Goal: Task Accomplishment & Management: Use online tool/utility

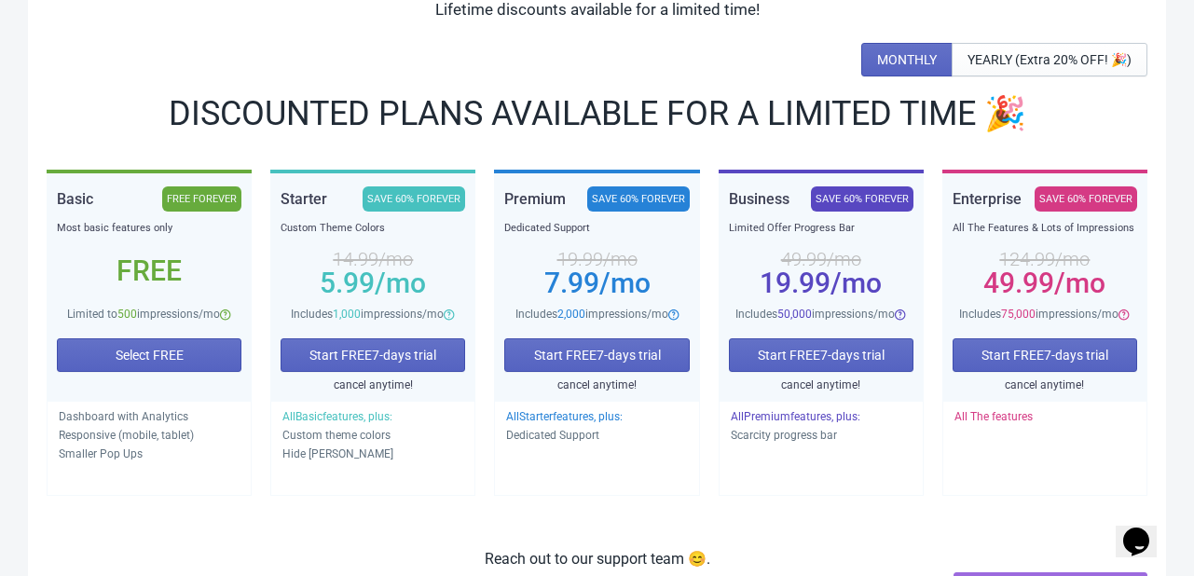
scroll to position [93, 0]
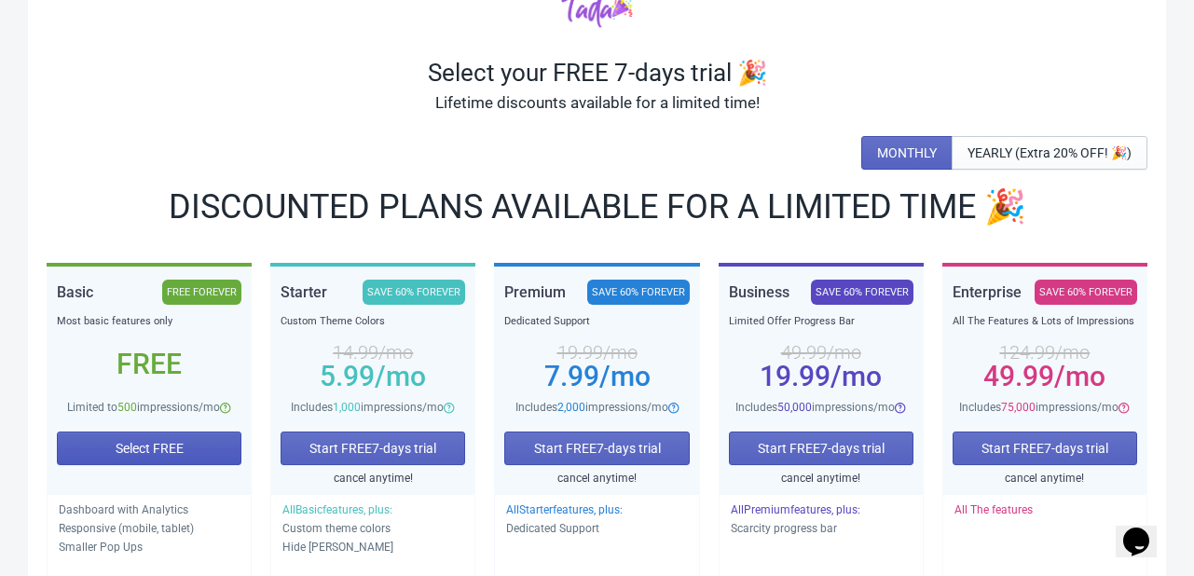
click at [190, 442] on button "Select FREE" at bounding box center [149, 449] width 185 height 34
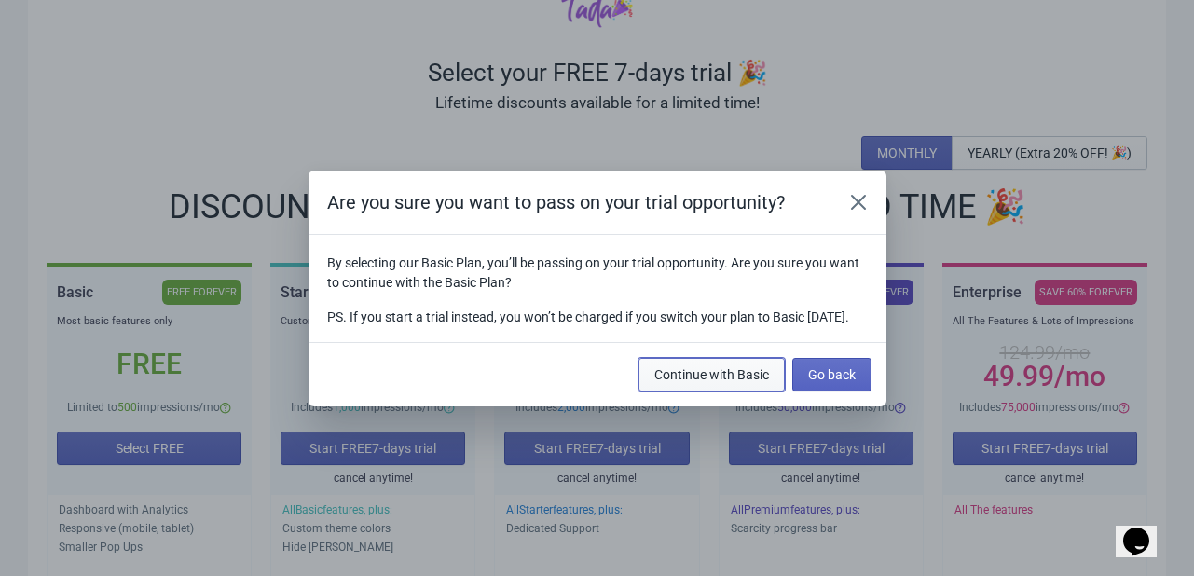
click at [726, 382] on span "Continue with Basic" at bounding box center [711, 374] width 115 height 15
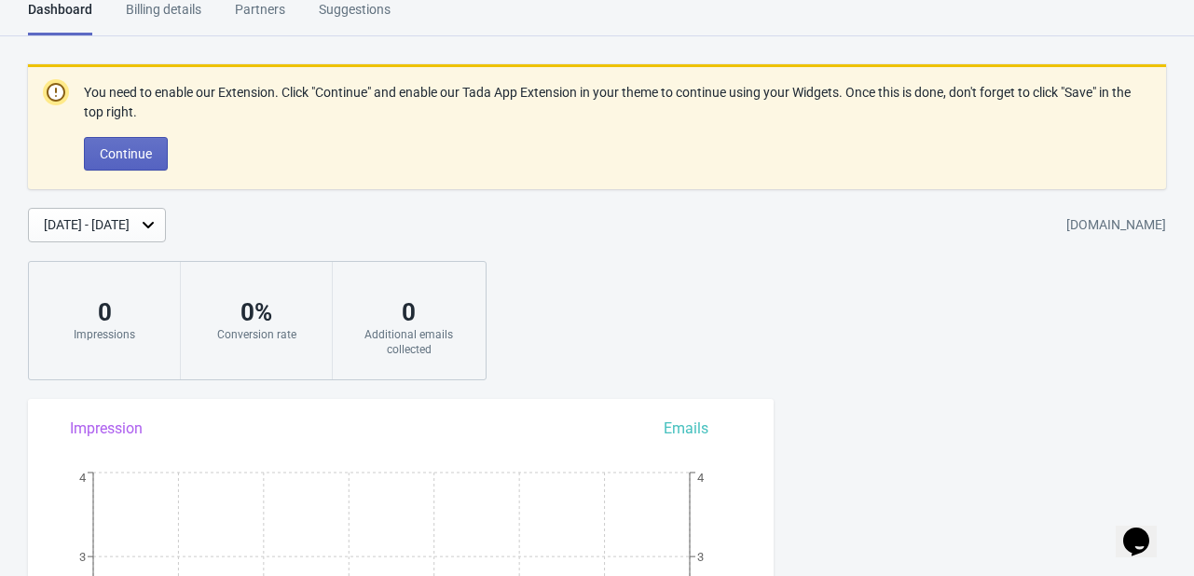
scroll to position [89, 0]
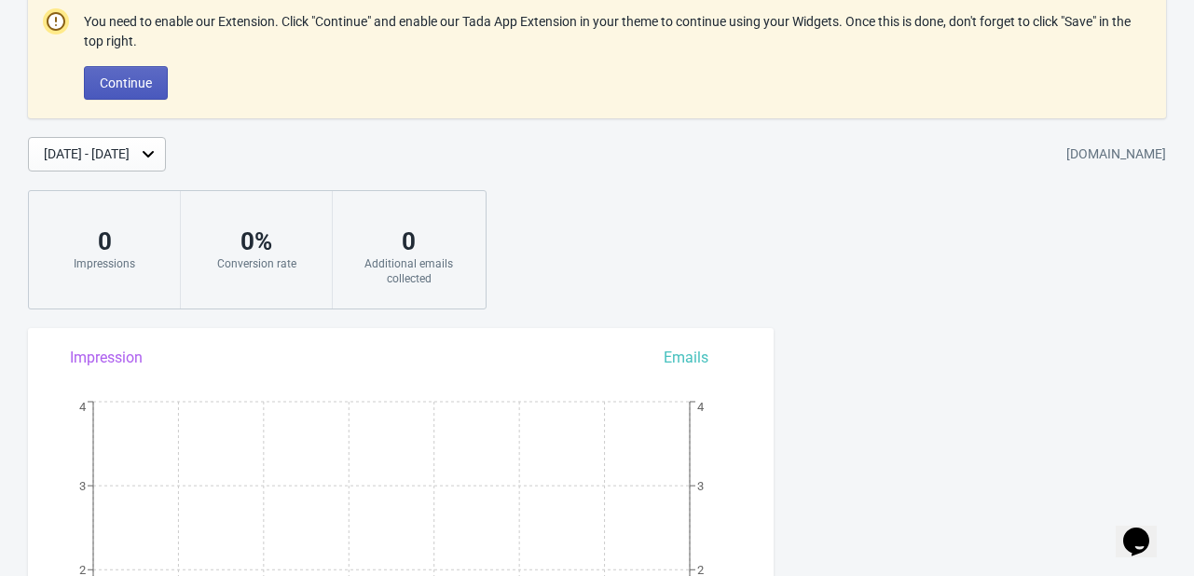
click at [131, 86] on span "Continue" at bounding box center [126, 83] width 52 height 15
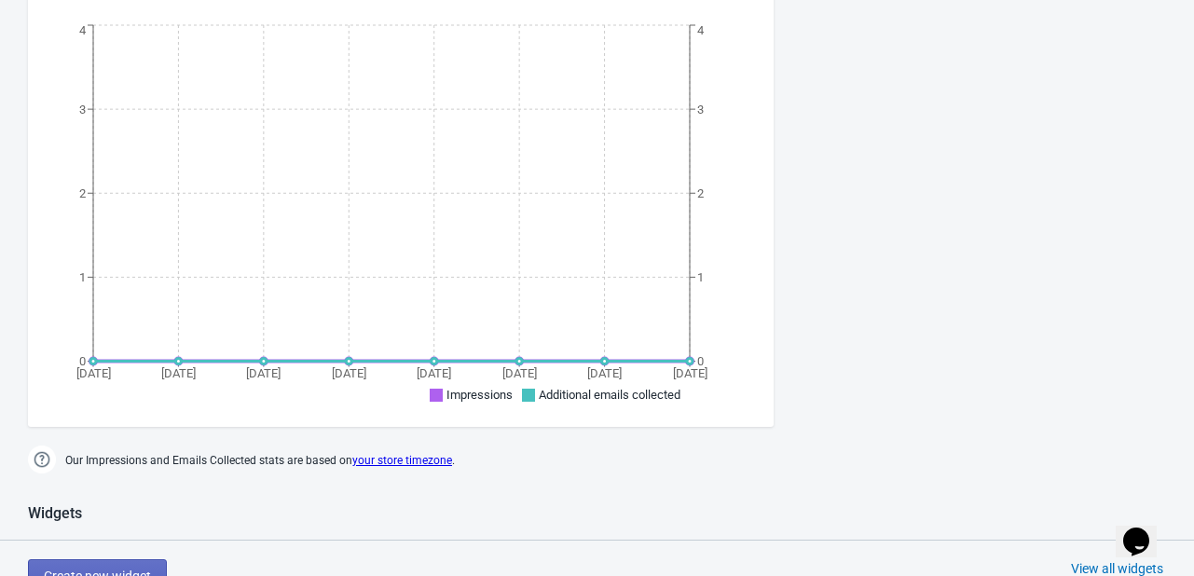
scroll to position [839, 0]
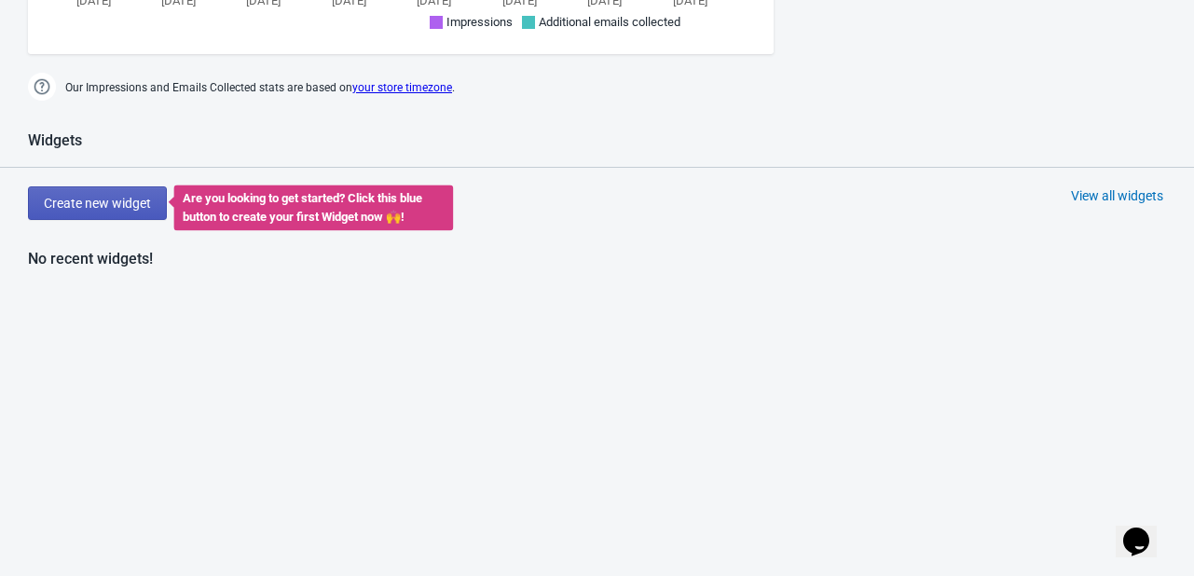
click at [51, 199] on span "Create new widget" at bounding box center [97, 203] width 107 height 15
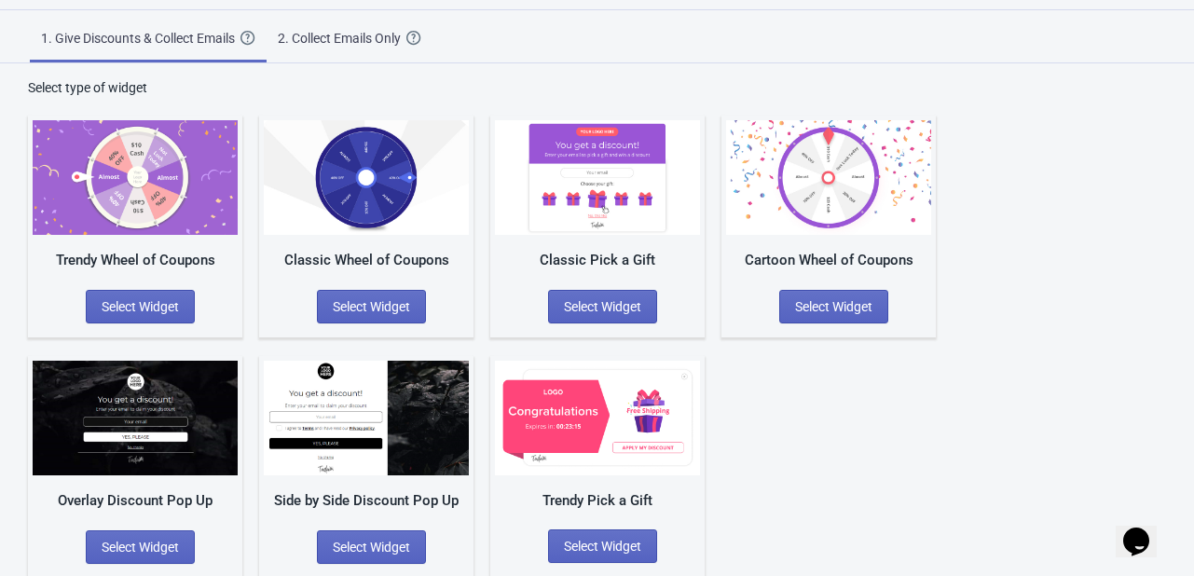
scroll to position [62, 0]
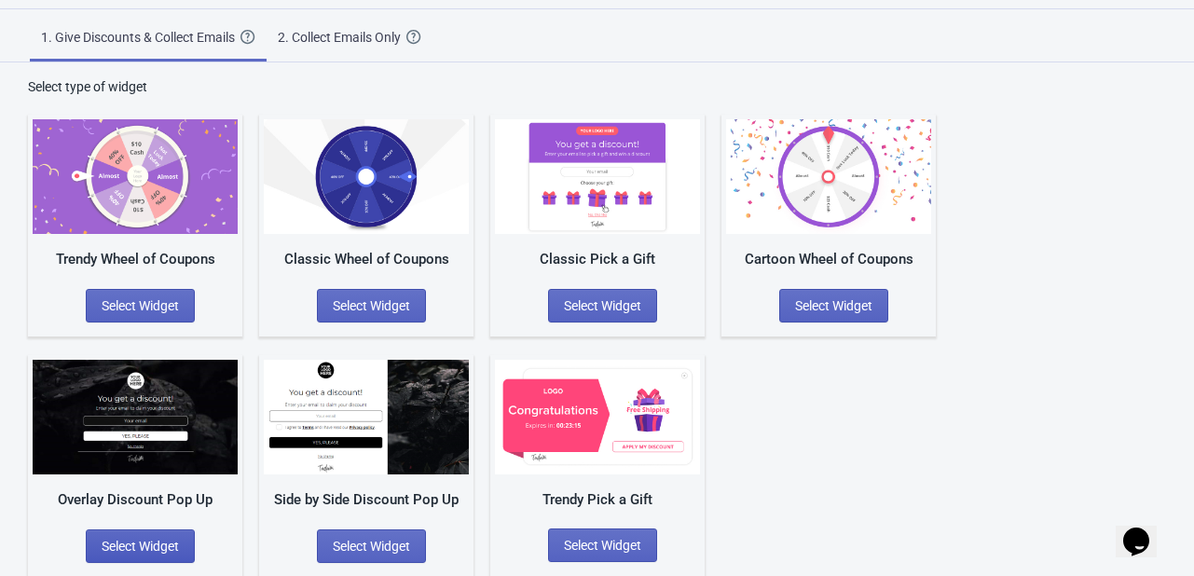
click at [130, 549] on span "Select Widget" at bounding box center [140, 546] width 77 height 15
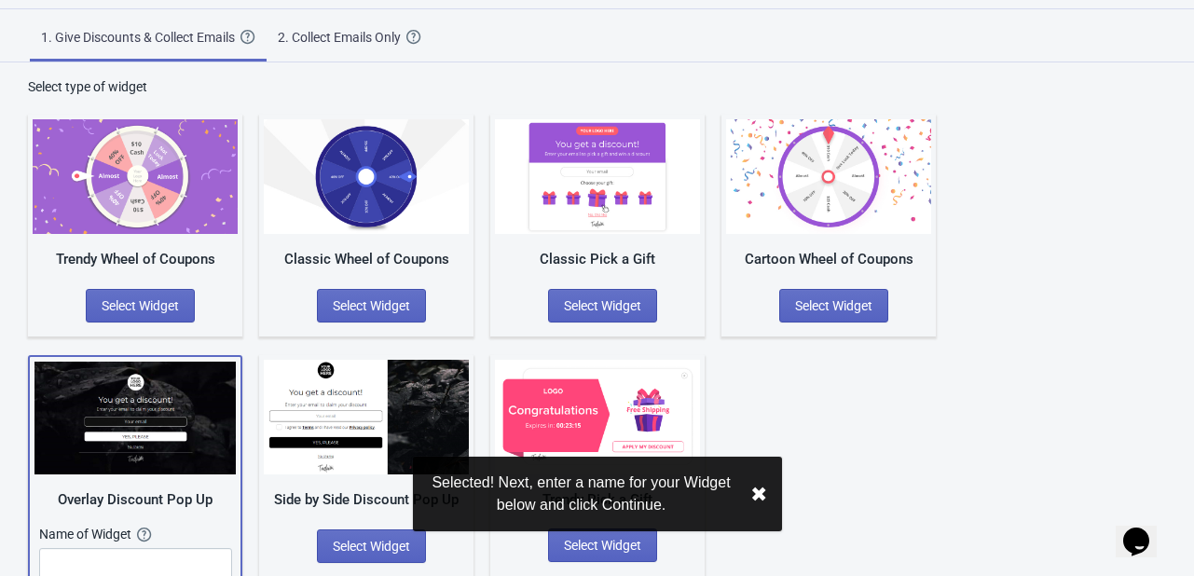
scroll to position [134, 0]
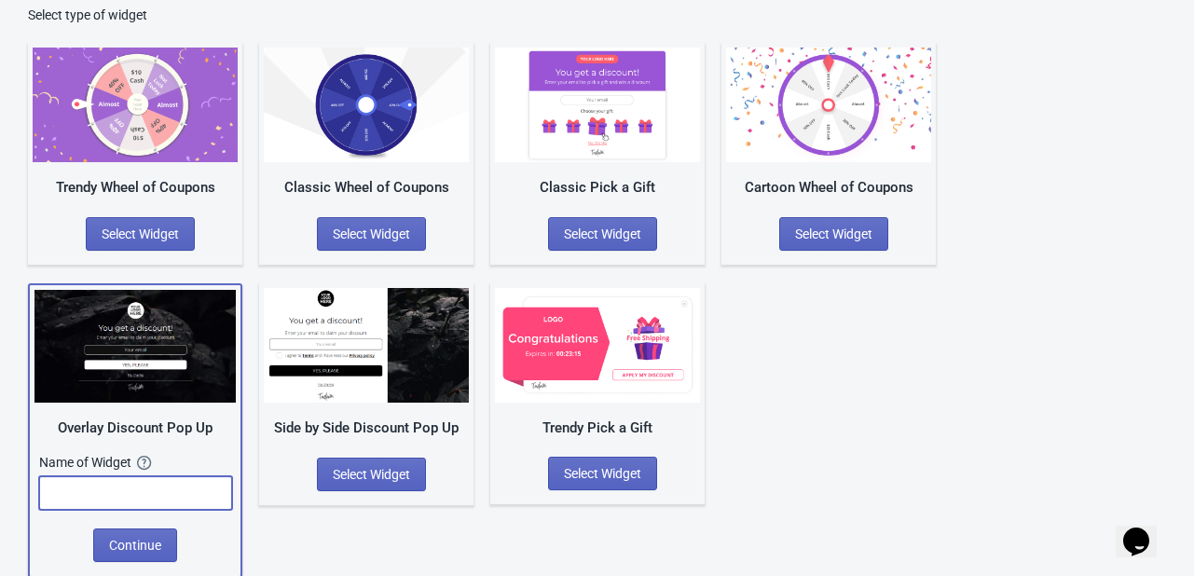
click at [121, 502] on input "text" at bounding box center [135, 493] width 193 height 34
type input "Login Discount"
click at [127, 538] on span "Continue" at bounding box center [135, 545] width 52 height 15
click at [152, 538] on span "Continue" at bounding box center [135, 545] width 52 height 15
click at [172, 533] on button "Continue" at bounding box center [135, 546] width 84 height 34
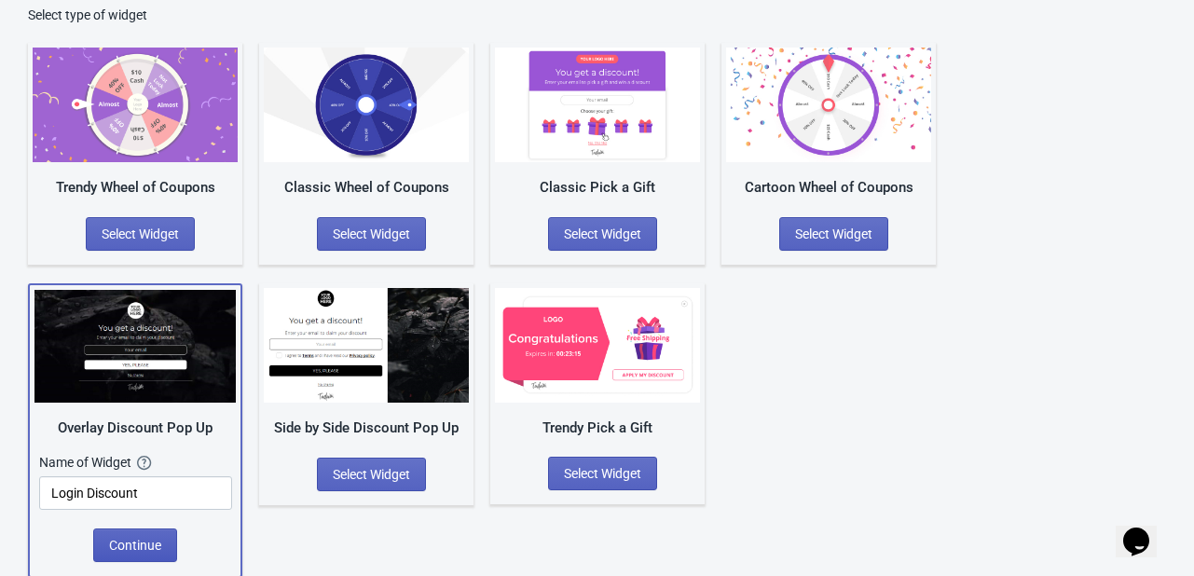
click at [142, 538] on span "Continue" at bounding box center [135, 545] width 52 height 15
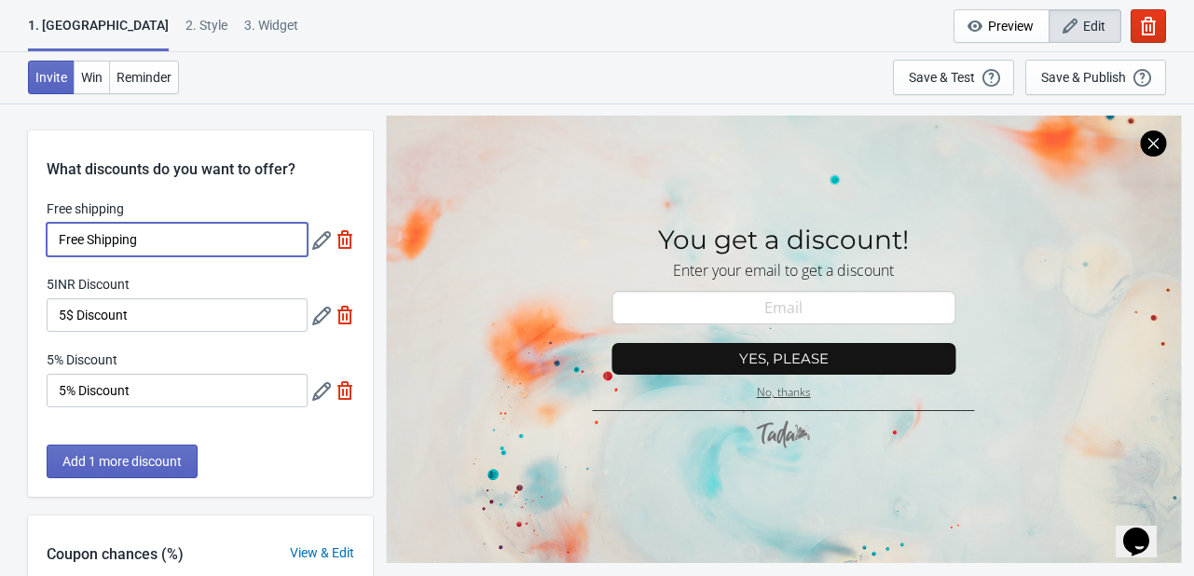
click at [120, 232] on input "Free Shipping" at bounding box center [177, 240] width 261 height 34
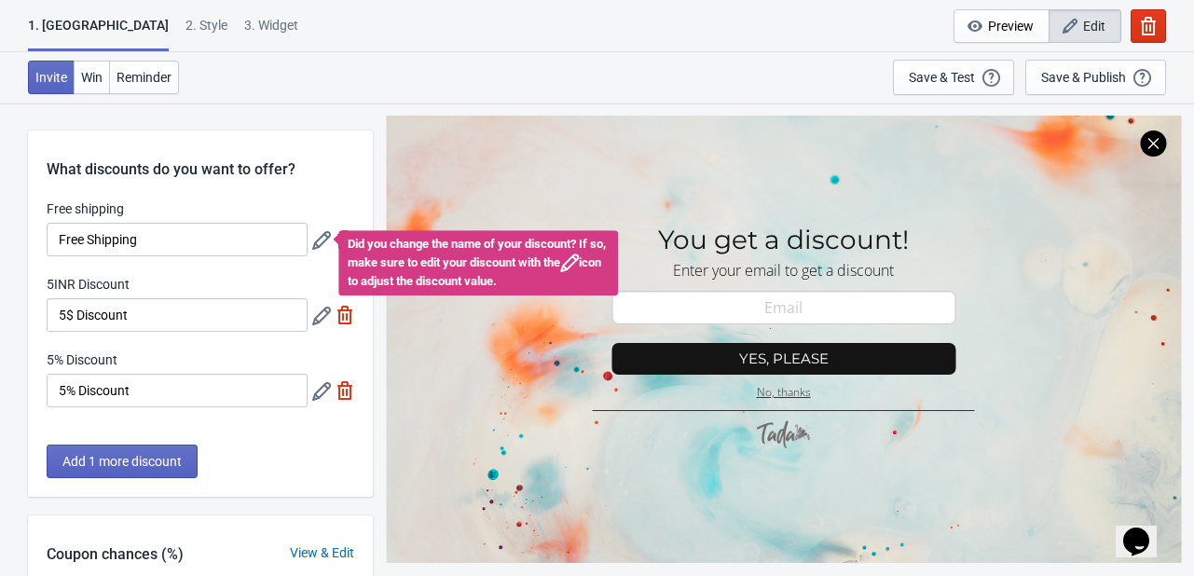
click at [344, 240] on div "Did you change the name of your discount? If so, make sure to edit your discoun…" at bounding box center [333, 240] width 42 height 34
click at [338, 189] on div "What discounts do you want to offer? Free shipping Free Shipping Did you change…" at bounding box center [200, 314] width 345 height 366
click at [346, 228] on div "Did you change the name of your discount? If so, make sure to edit your discoun…" at bounding box center [333, 240] width 42 height 34
click at [353, 184] on div "What discounts do you want to offer? Free shipping Free Shipping Did you change…" at bounding box center [200, 314] width 345 height 366
click at [348, 318] on img at bounding box center [345, 315] width 19 height 19
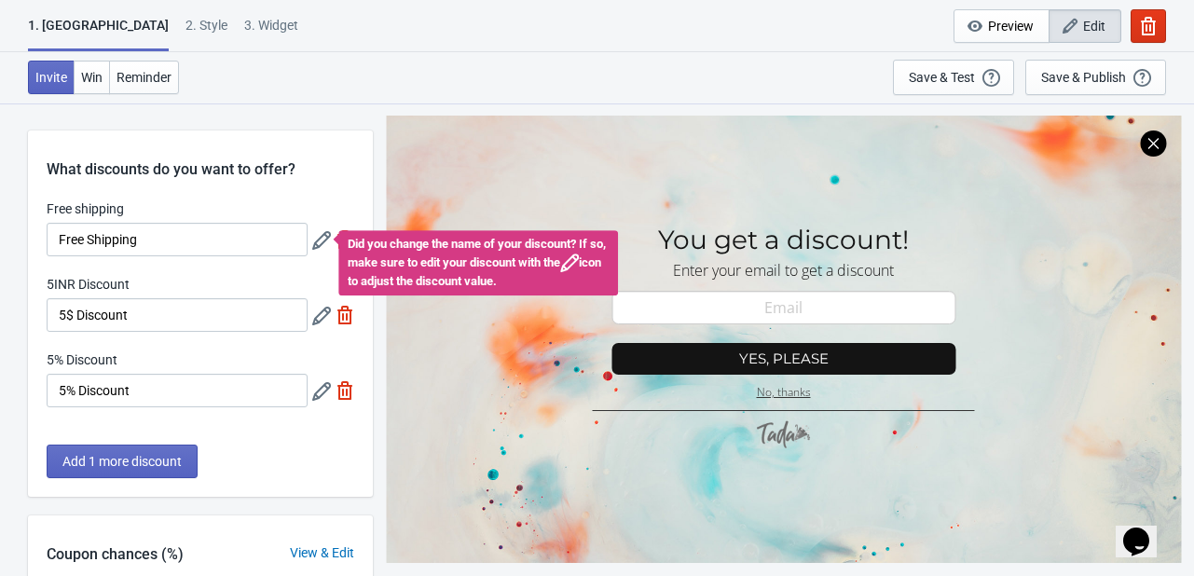
type input "50"
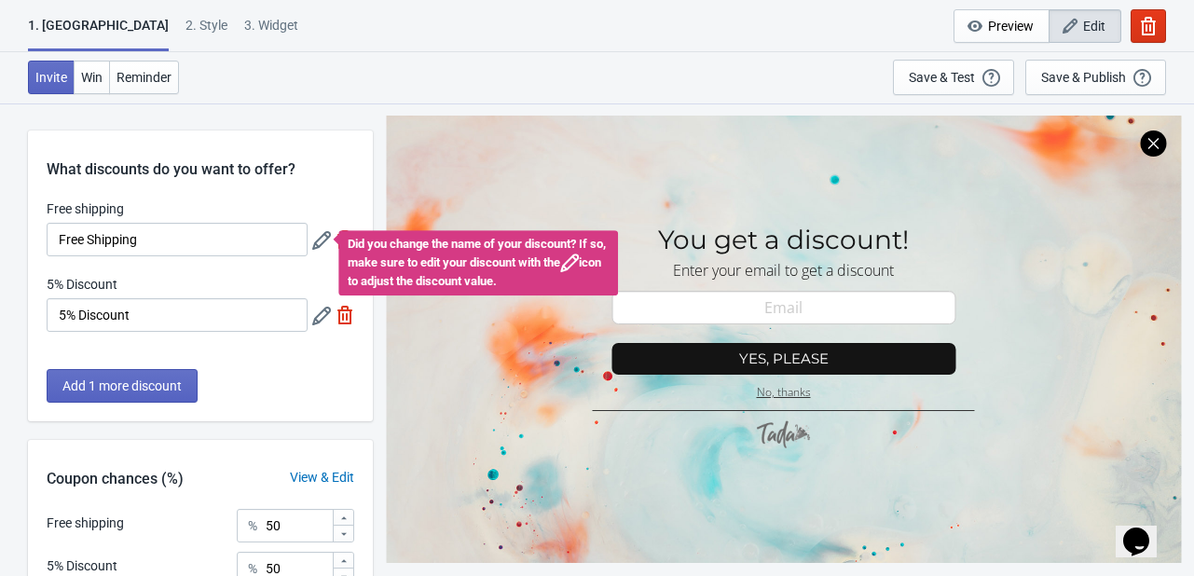
click at [324, 203] on div "Free shipping Free Shipping Did you change the name of your discount? If so, ma…" at bounding box center [201, 228] width 308 height 57
click at [342, 240] on div at bounding box center [338, 239] width 7 height 7
click at [330, 239] on icon at bounding box center [321, 240] width 19 height 19
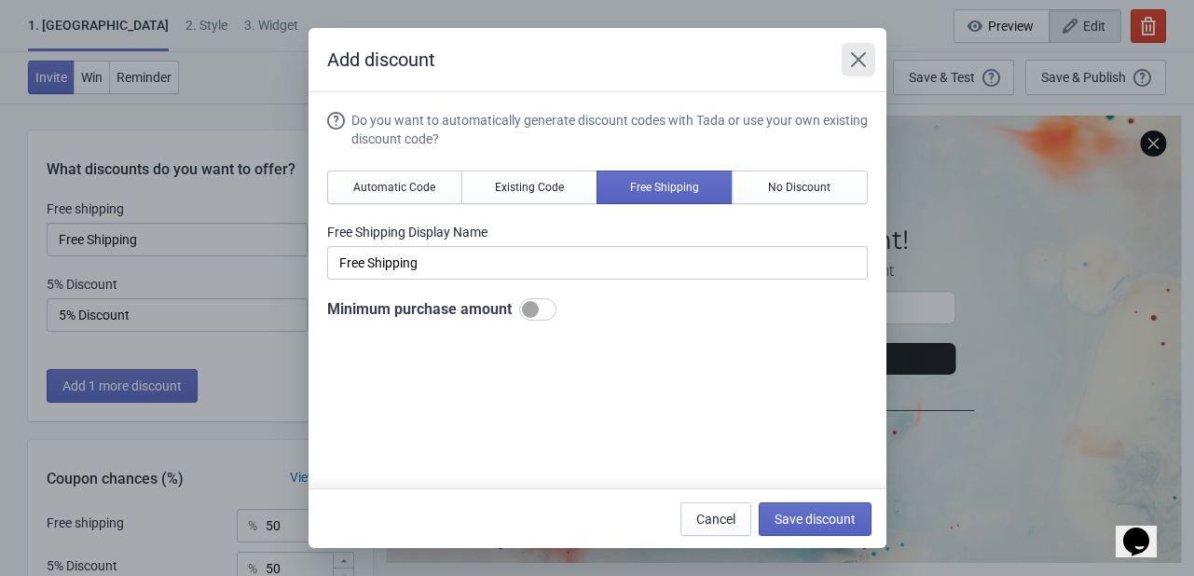
click at [861, 53] on icon "Close" at bounding box center [858, 59] width 19 height 19
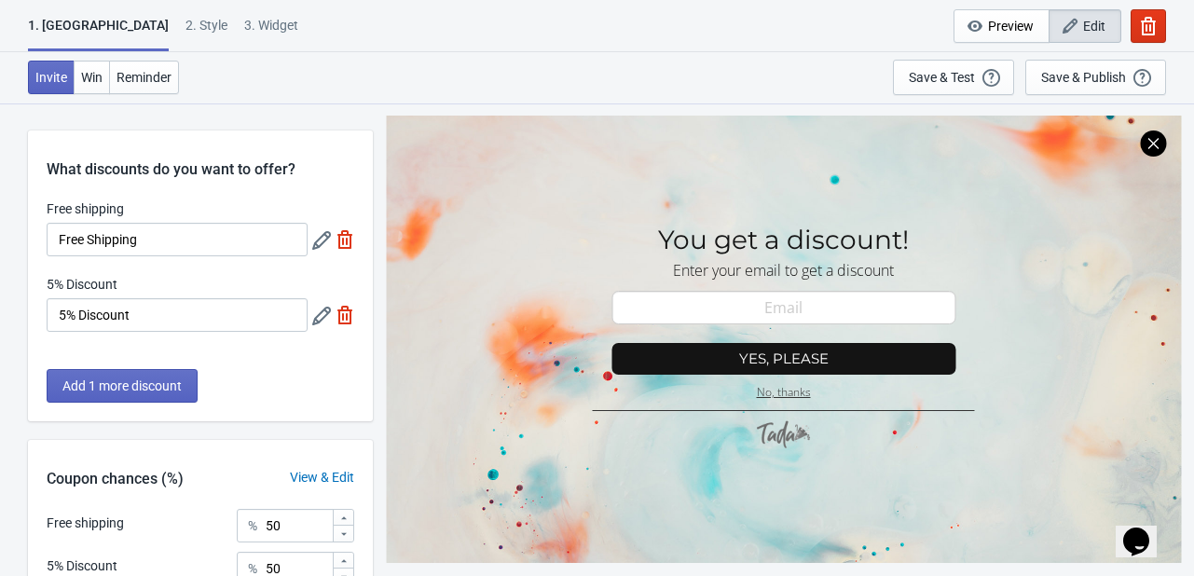
click at [342, 241] on img at bounding box center [345, 239] width 19 height 19
type input "100"
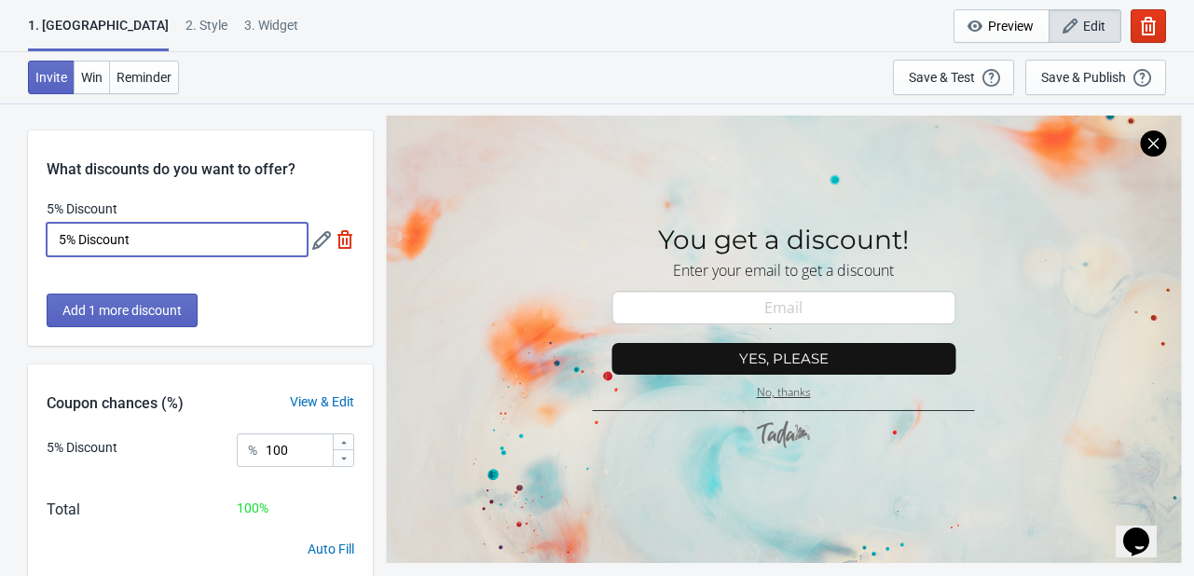
click at [238, 237] on input "5% Discount" at bounding box center [177, 240] width 261 height 34
click at [115, 240] on input "5% Discount" at bounding box center [177, 240] width 261 height 34
click at [68, 239] on input "5% Discount" at bounding box center [177, 240] width 261 height 34
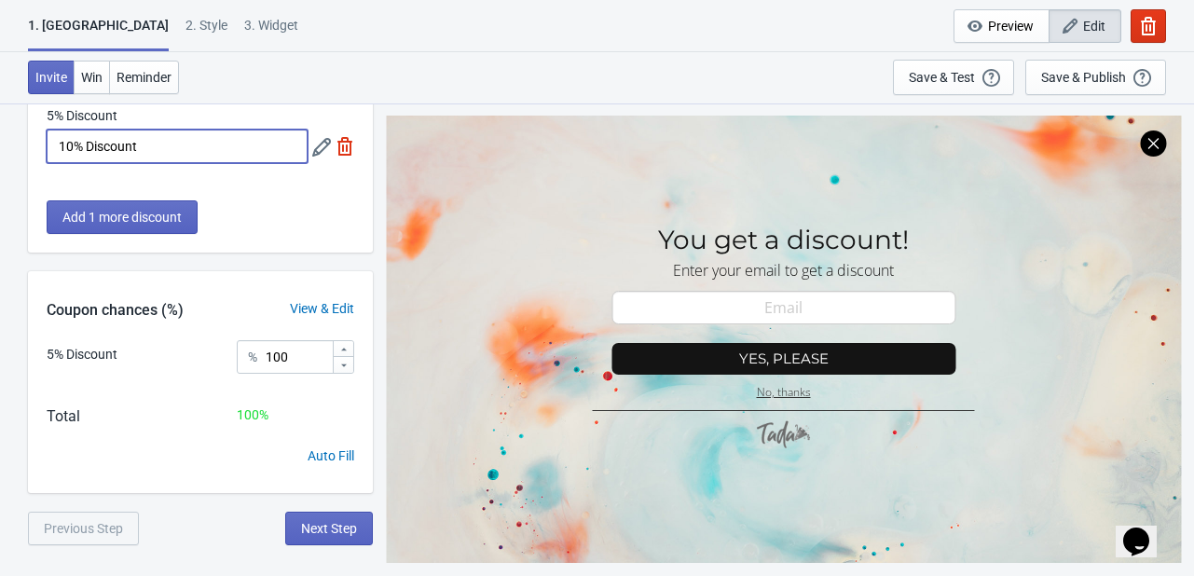
type input "10% Discount"
click at [328, 309] on div "View & Edit" at bounding box center [322, 309] width 102 height 20
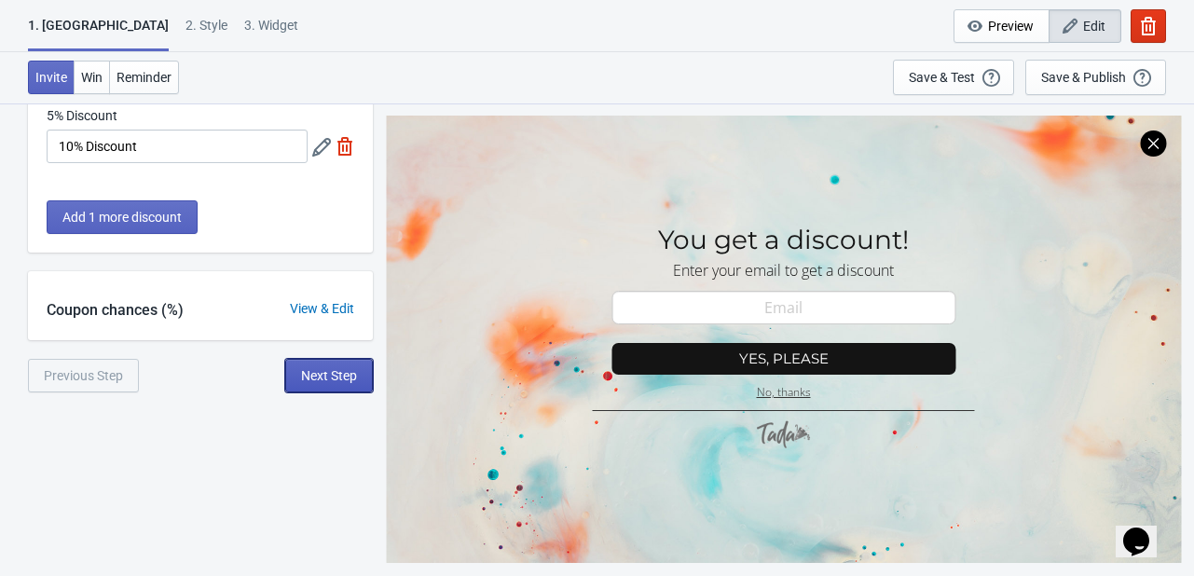
click at [341, 375] on span "Next Step" at bounding box center [329, 375] width 56 height 15
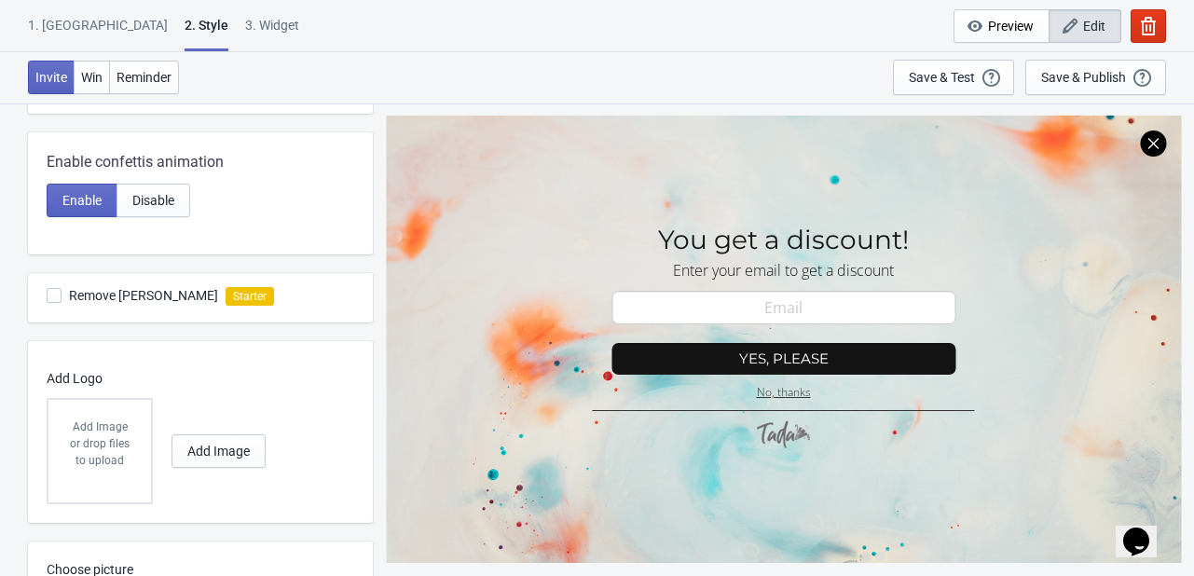
scroll to position [559, 0]
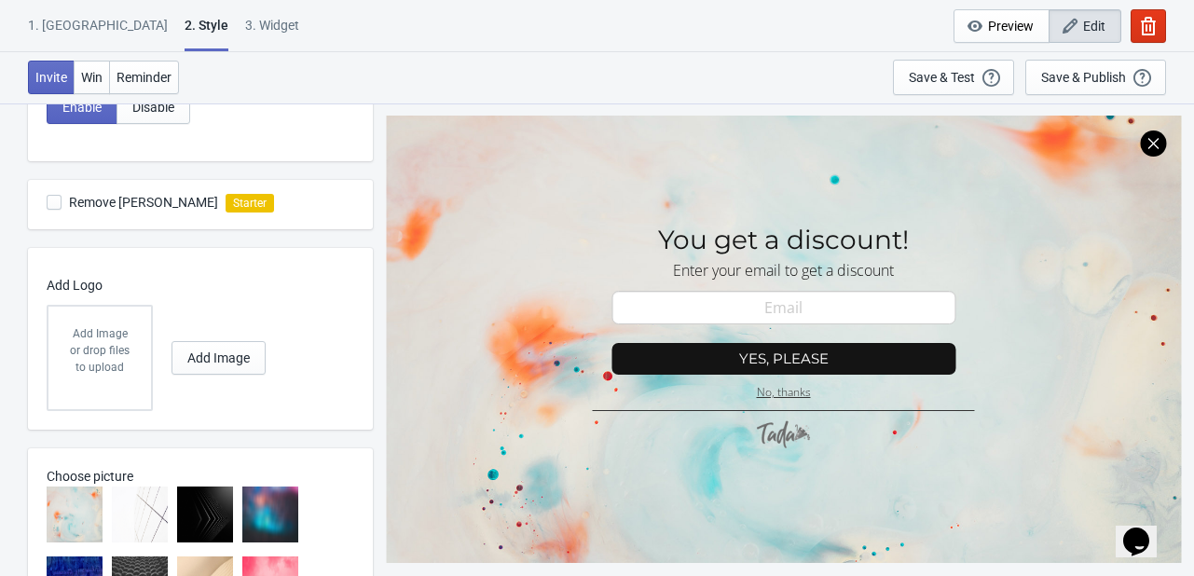
click at [52, 198] on span at bounding box center [54, 202] width 15 height 15
click at [48, 198] on input "Remove Tada Branding" at bounding box center [47, 212] width 1 height 34
checkbox input "false"
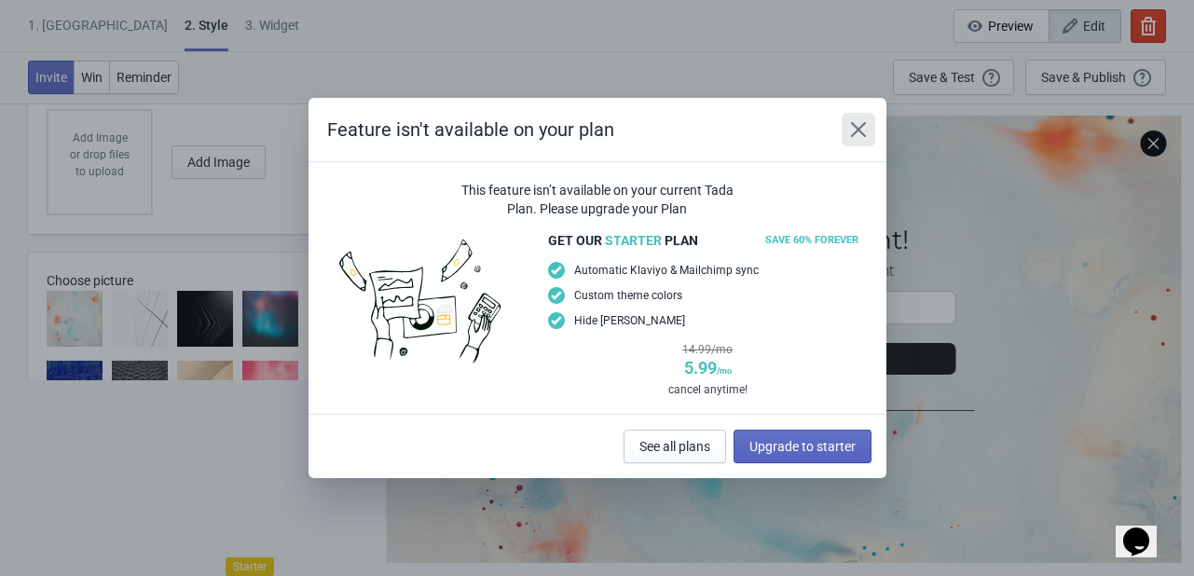
click at [867, 131] on button "Close" at bounding box center [859, 130] width 34 height 34
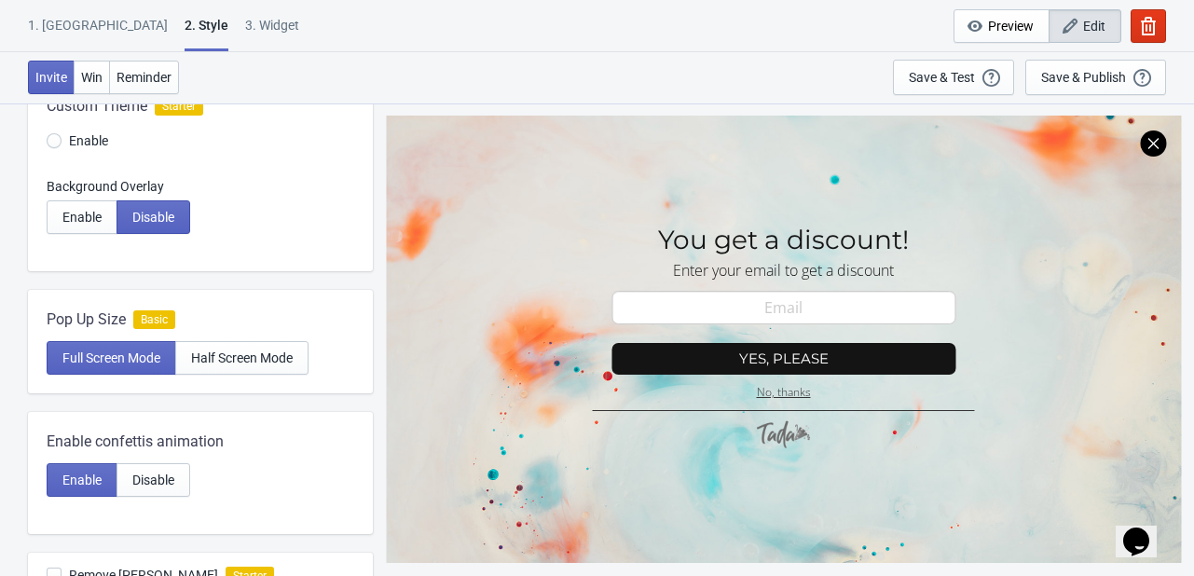
scroll to position [0, 0]
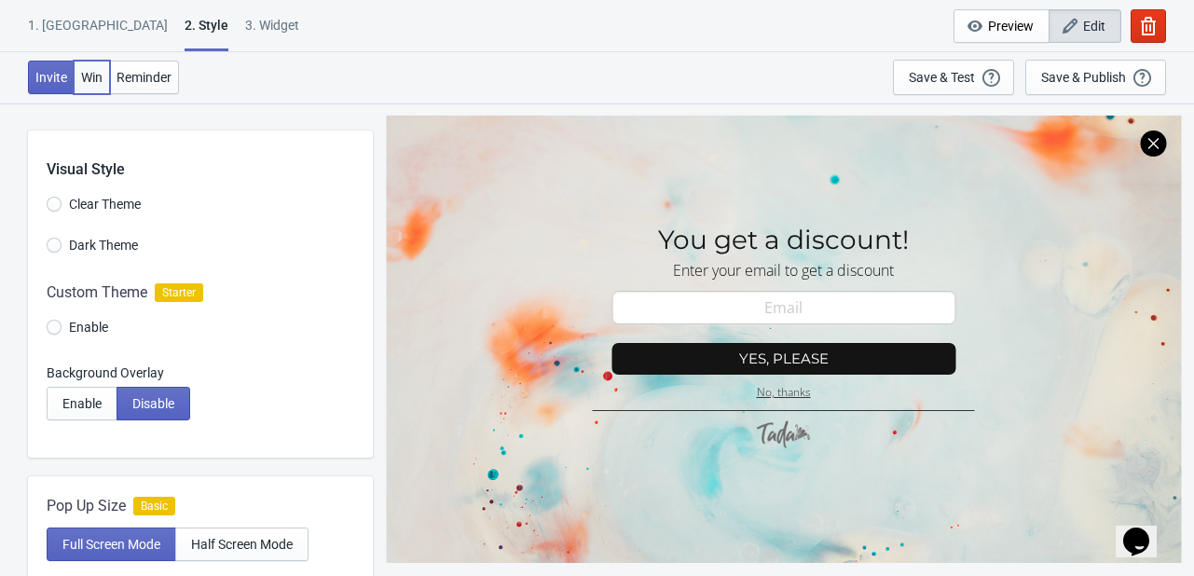
click at [86, 70] on span "Win" at bounding box center [91, 77] width 21 height 15
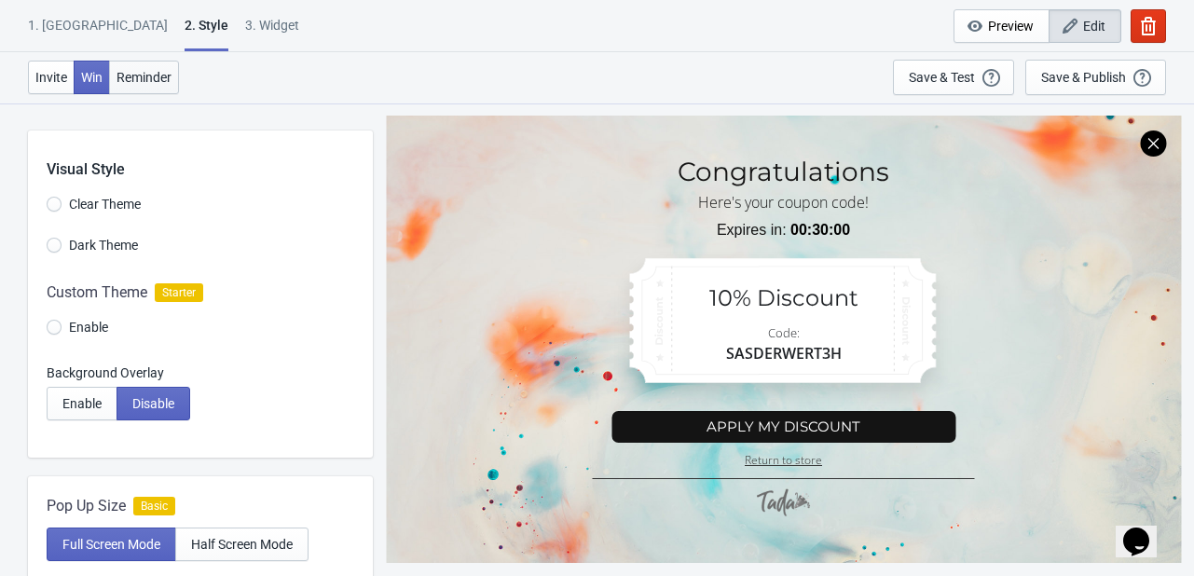
click at [160, 80] on span "Reminder" at bounding box center [144, 77] width 55 height 15
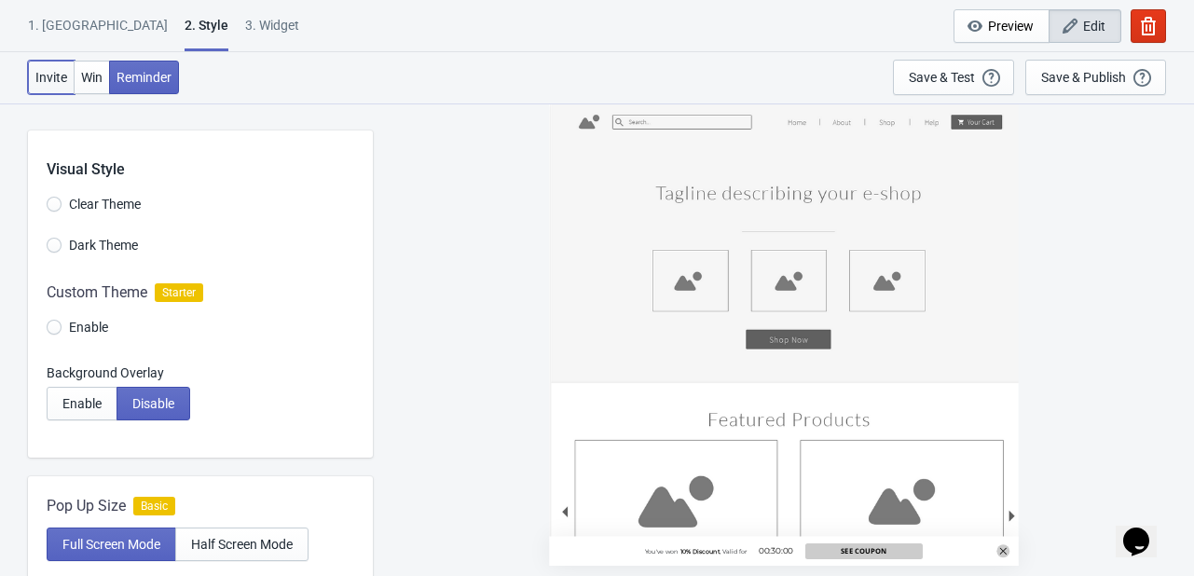
click at [48, 76] on span "Invite" at bounding box center [51, 77] width 32 height 15
radio input "true"
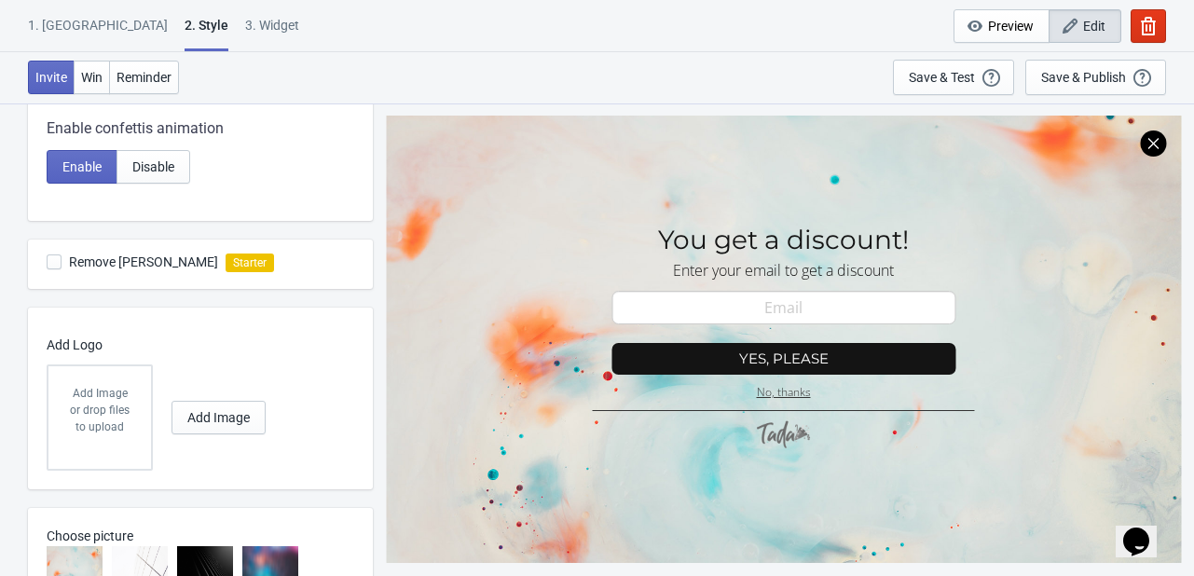
scroll to position [873, 0]
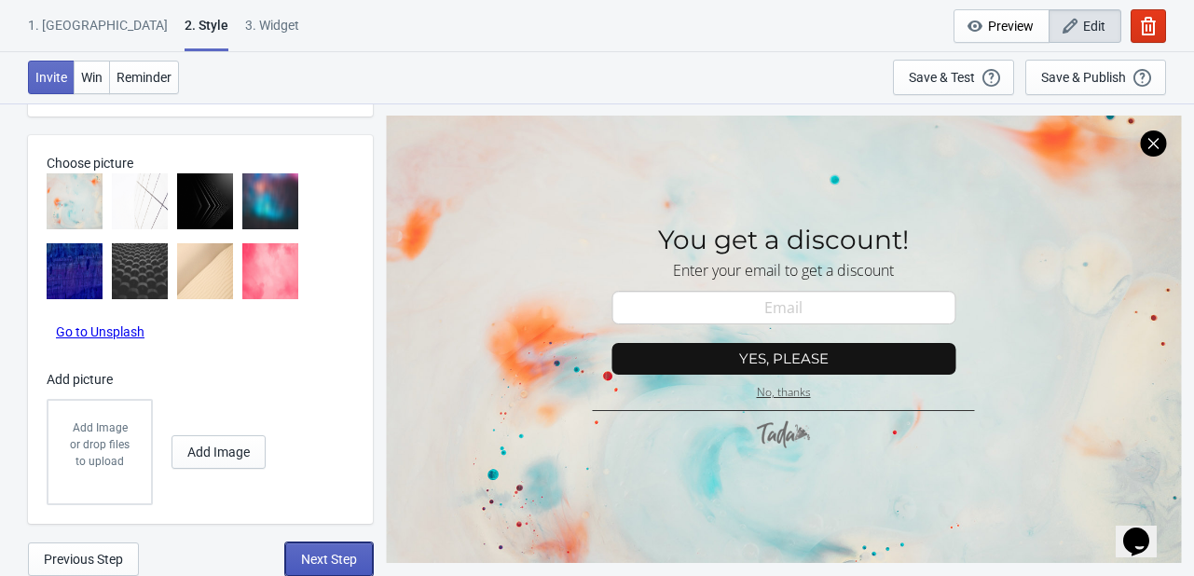
drag, startPoint x: 309, startPoint y: 560, endPoint x: 314, endPoint y: 552, distance: 10.1
click at [310, 559] on span "Next Step" at bounding box center [329, 559] width 56 height 15
select select "once"
select select "1"
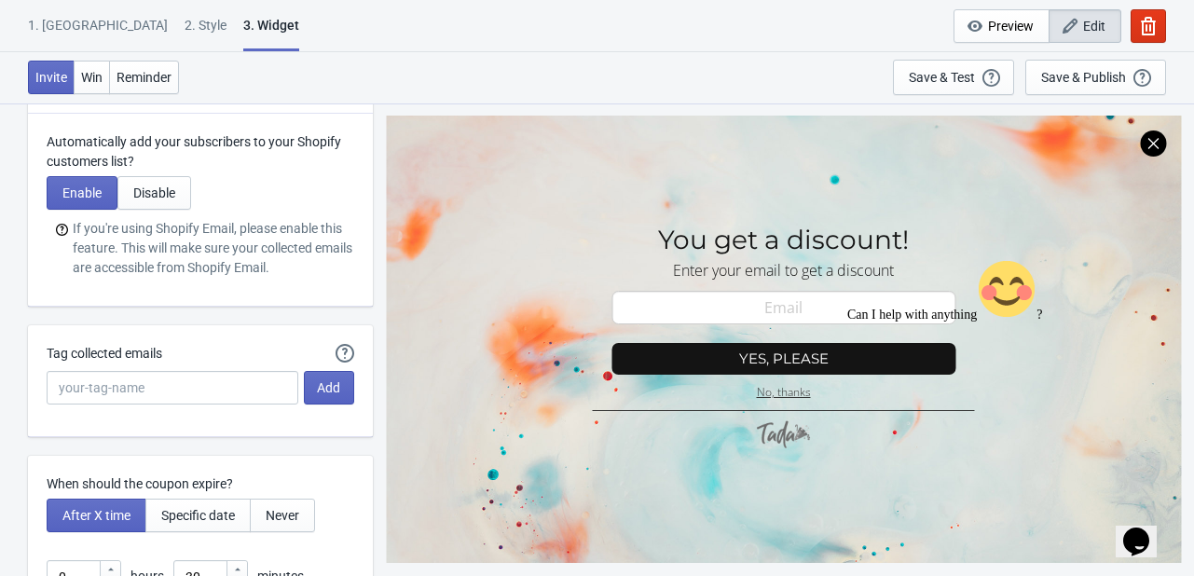
scroll to position [4288, 0]
